Goal: Task Accomplishment & Management: Manage account settings

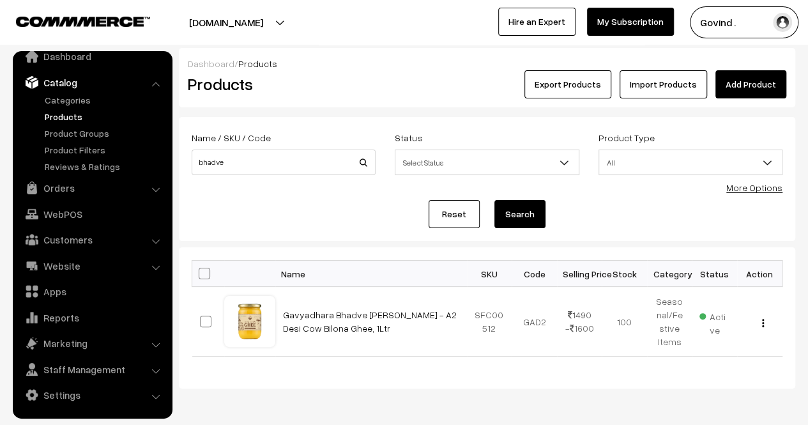
scroll to position [45, 0]
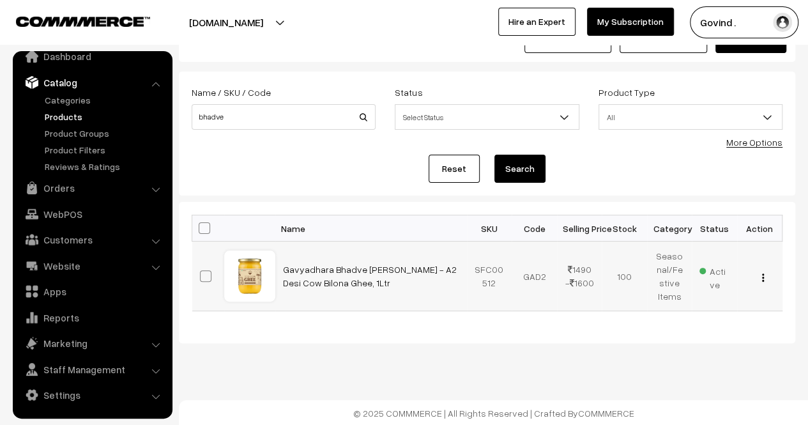
click at [762, 277] on img "button" at bounding box center [763, 277] width 2 height 8
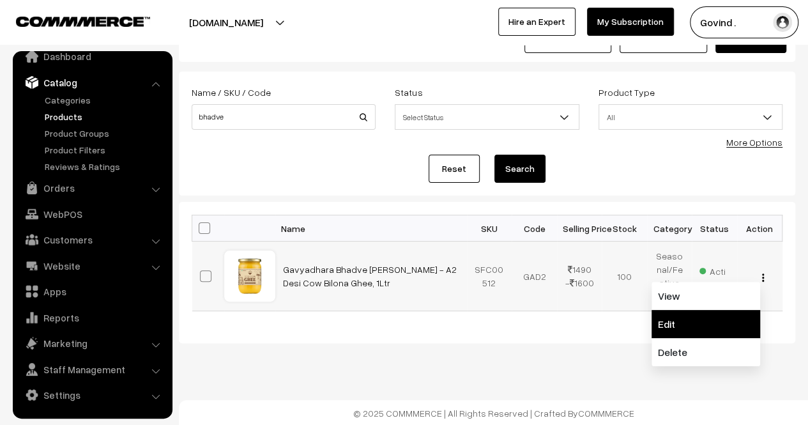
click at [702, 313] on link "Edit" at bounding box center [706, 324] width 109 height 28
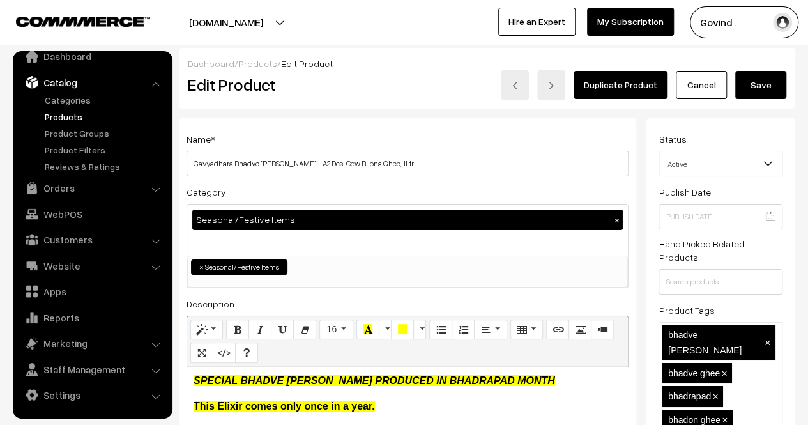
click at [268, 241] on div "Adjust Quantity Adjust Set 0" at bounding box center [236, 219] width 115 height 128
click at [261, 243] on div "Adjust Quantity Adjust Set 0" at bounding box center [236, 219] width 115 height 128
click at [380, 243] on div "Seasonal/Festive Items ×" at bounding box center [407, 229] width 441 height 51
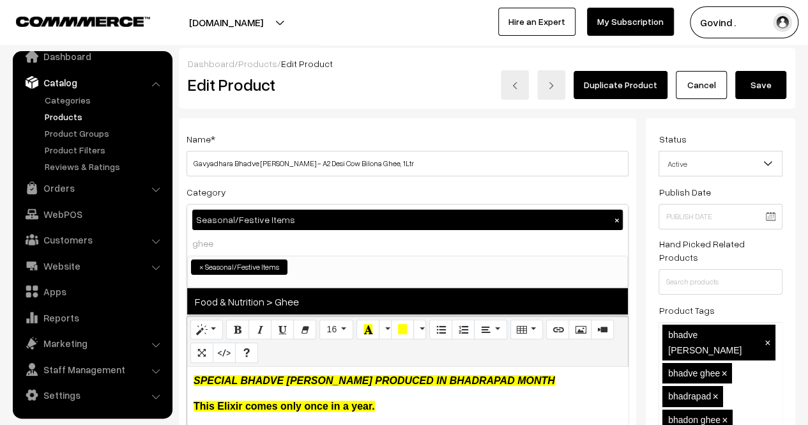
type input "ghee"
click at [290, 306] on span "Food & Nutrition > Ghee" at bounding box center [407, 301] width 441 height 26
select select "32"
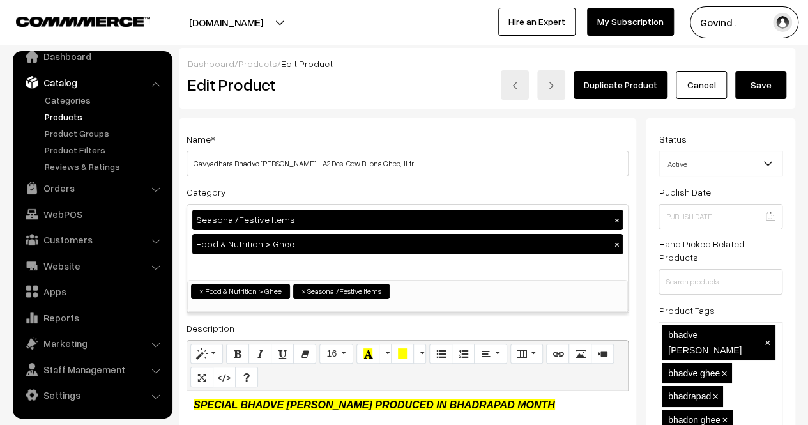
click at [768, 84] on button "Save" at bounding box center [760, 85] width 51 height 28
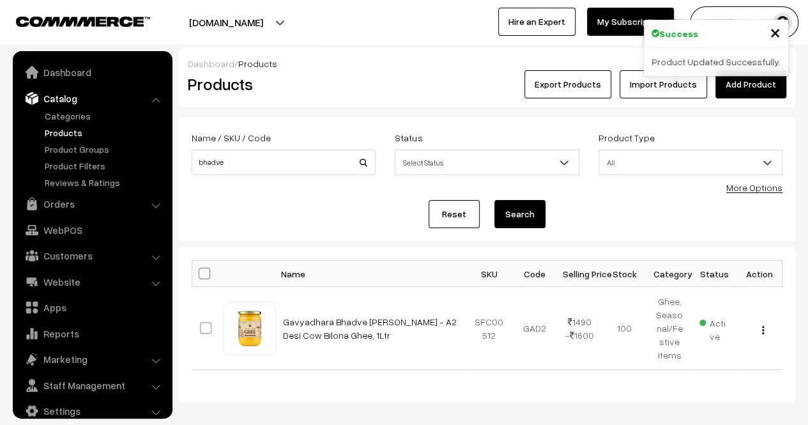
scroll to position [16, 0]
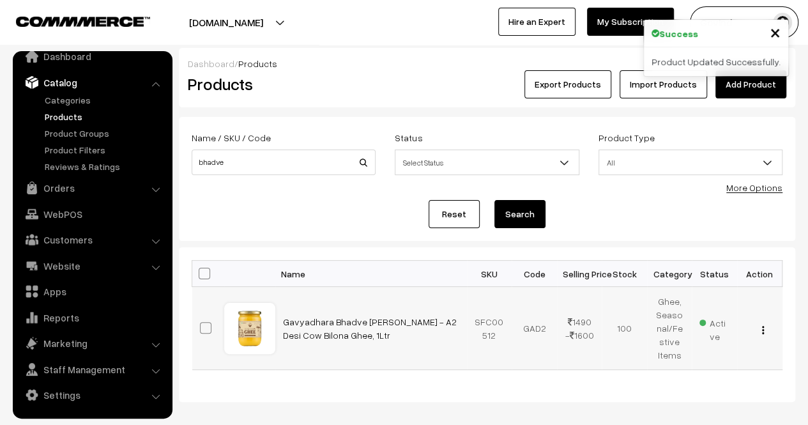
click at [763, 330] on img "button" at bounding box center [763, 330] width 2 height 8
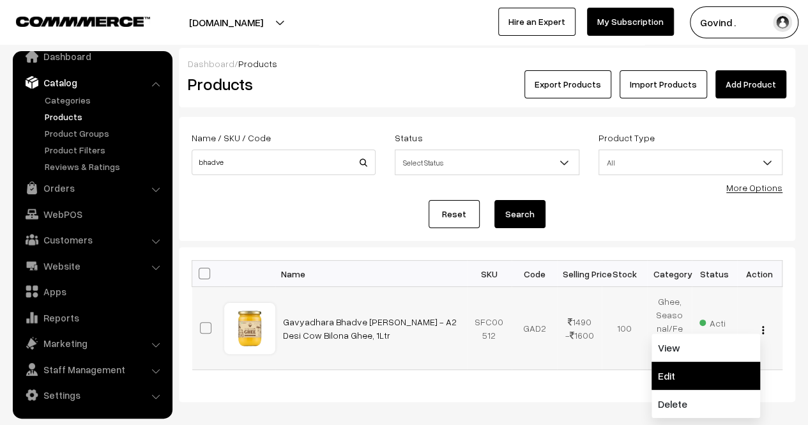
click at [703, 369] on link "Edit" at bounding box center [706, 376] width 109 height 28
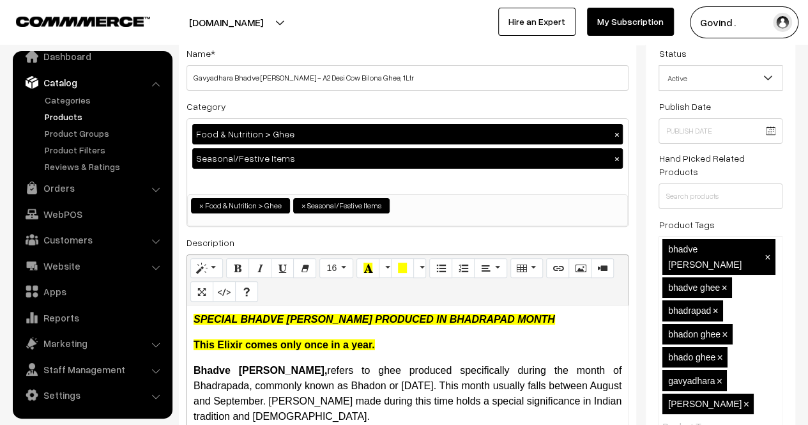
scroll to position [81, 0]
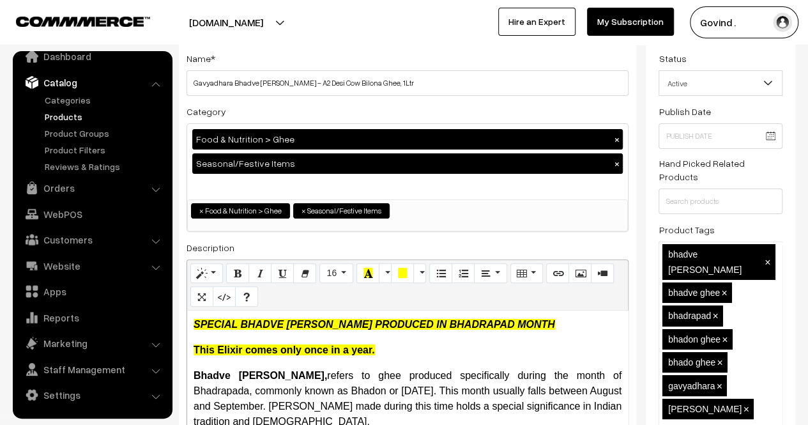
click at [413, 181] on div "Food & Nutrition > Ghee × Seasonal/Festive Items ×" at bounding box center [407, 161] width 441 height 75
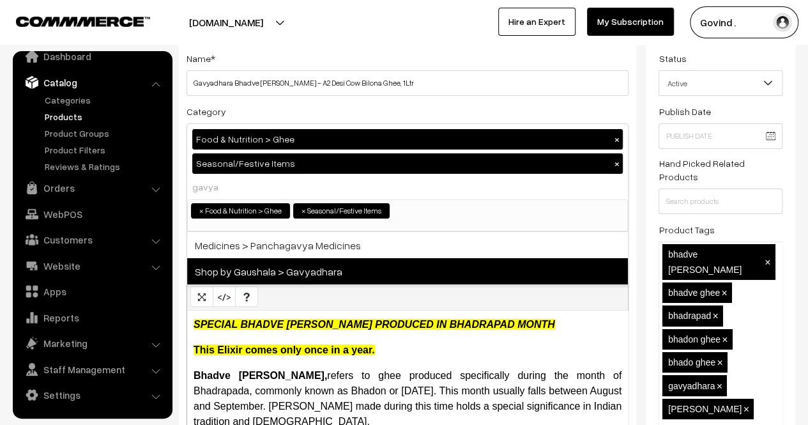
type input "gavya"
click at [315, 272] on span "Shop by Gaushala > Gavyadhara" at bounding box center [407, 271] width 441 height 26
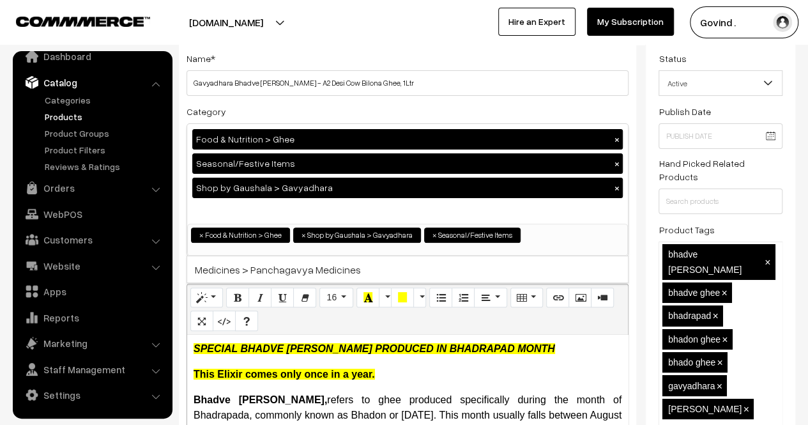
scroll to position [0, 0]
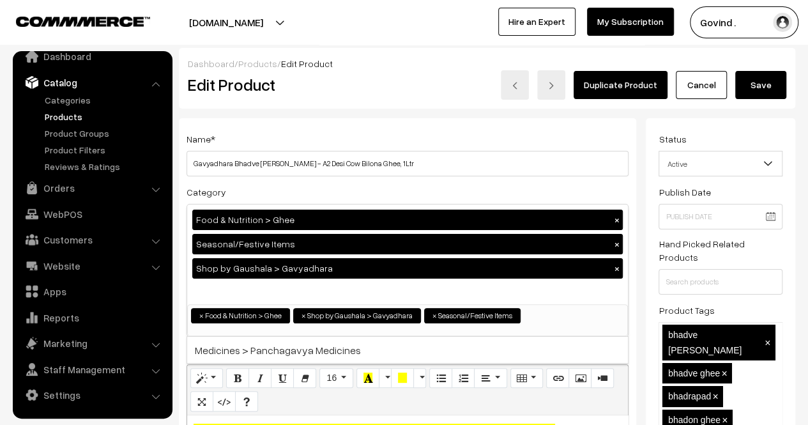
click at [788, 93] on div "Duplicate Product Cancel Save" at bounding box center [616, 84] width 360 height 29
click at [781, 93] on button "Save" at bounding box center [760, 85] width 51 height 28
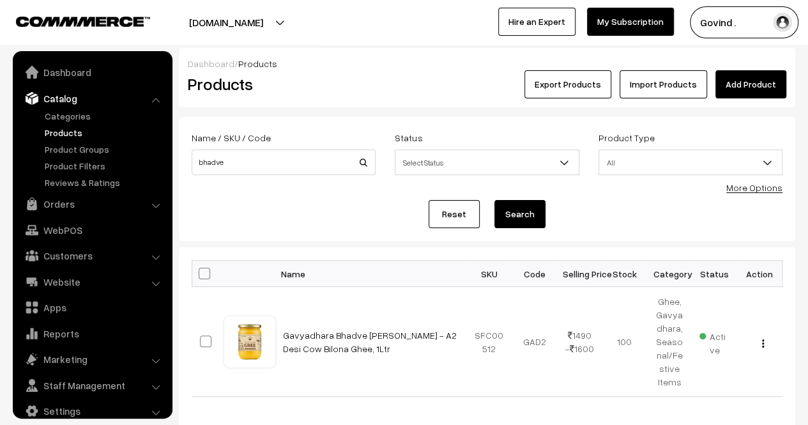
scroll to position [16, 0]
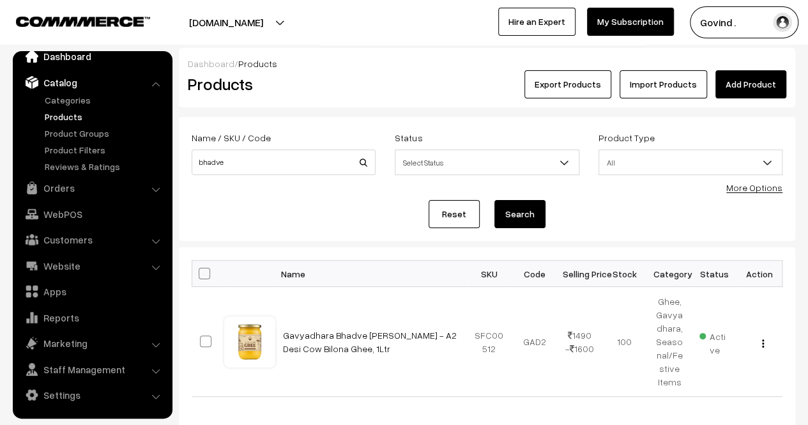
click at [57, 59] on link "Dashboard" at bounding box center [92, 56] width 152 height 23
